Goal: Navigation & Orientation: Find specific page/section

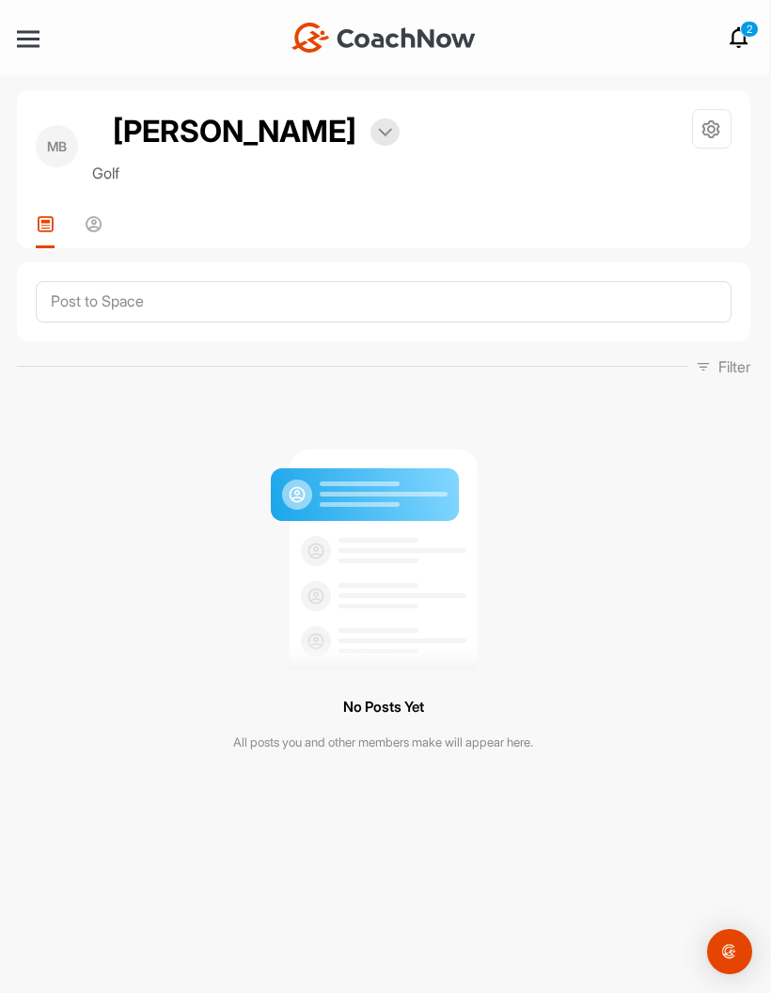
click at [379, 133] on img at bounding box center [385, 132] width 14 height 9
click at [594, 208] on div "MB [PERSON_NAME] Bookings Golf Space Settings Your Notifications Leave Space Ti…" at bounding box center [384, 169] width 734 height 158
